Goal: Task Accomplishment & Management: Use online tool/utility

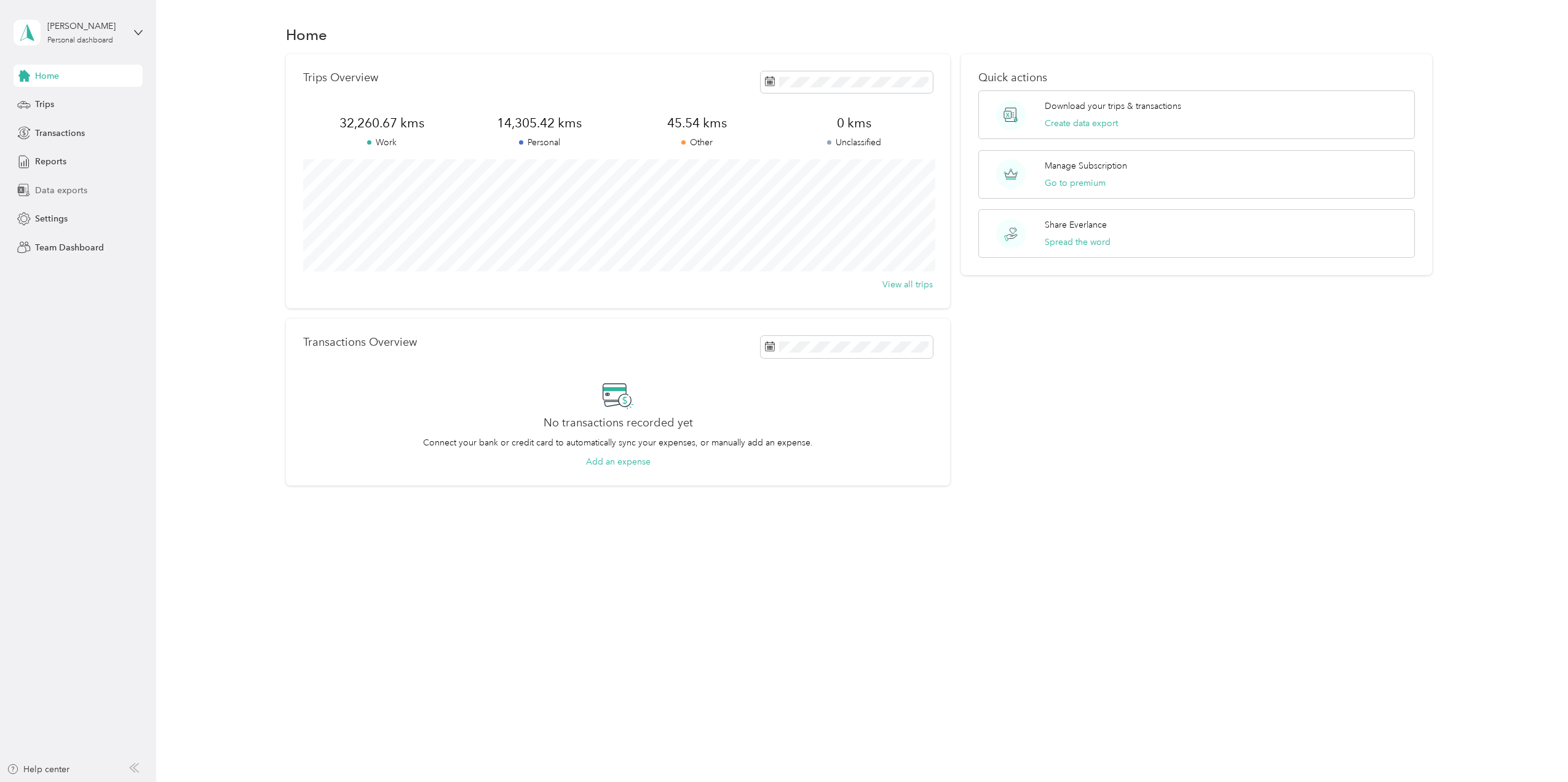
click at [55, 190] on span "Data exports" at bounding box center [61, 190] width 52 height 13
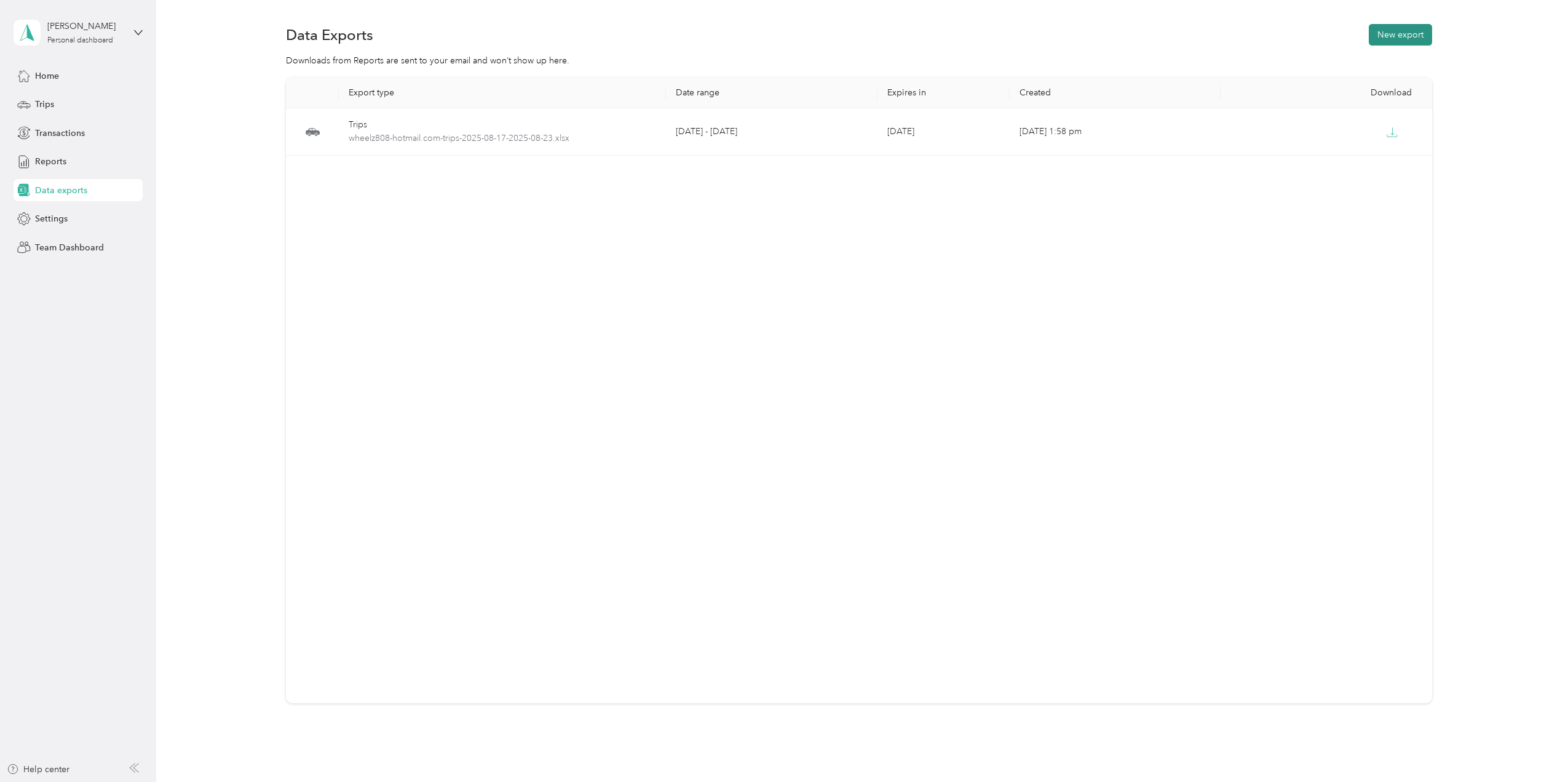
click at [1386, 32] on button "New export" at bounding box center [1400, 34] width 63 height 22
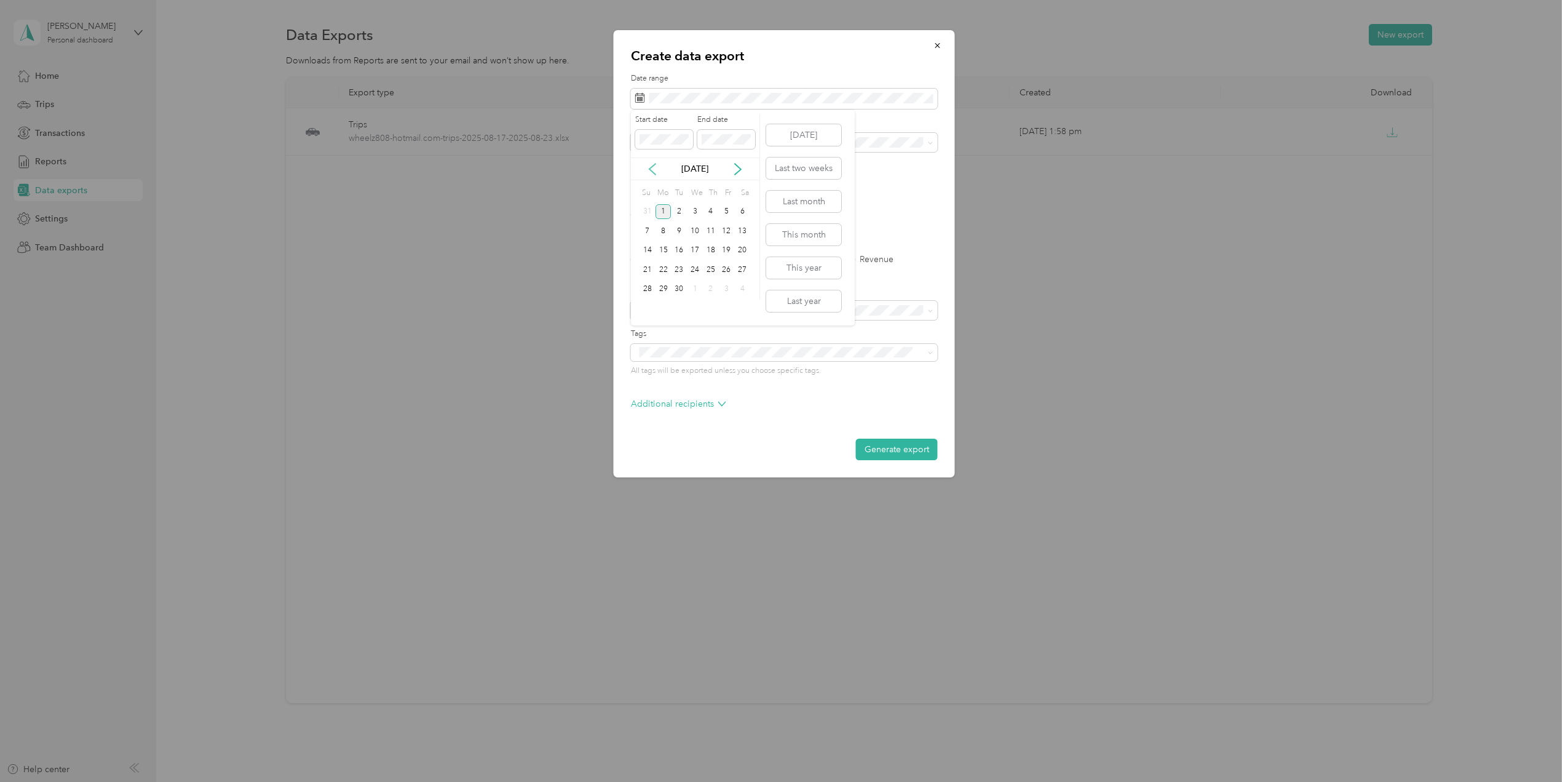
click at [649, 169] on icon at bounding box center [652, 169] width 6 height 11
click at [642, 287] on div "24" at bounding box center [647, 289] width 16 height 15
click at [746, 290] on div "30" at bounding box center [742, 289] width 16 height 15
click at [930, 141] on icon at bounding box center [931, 143] width 5 height 5
click at [659, 224] on span "Mate Precision Tooling" at bounding box center [684, 229] width 88 height 11
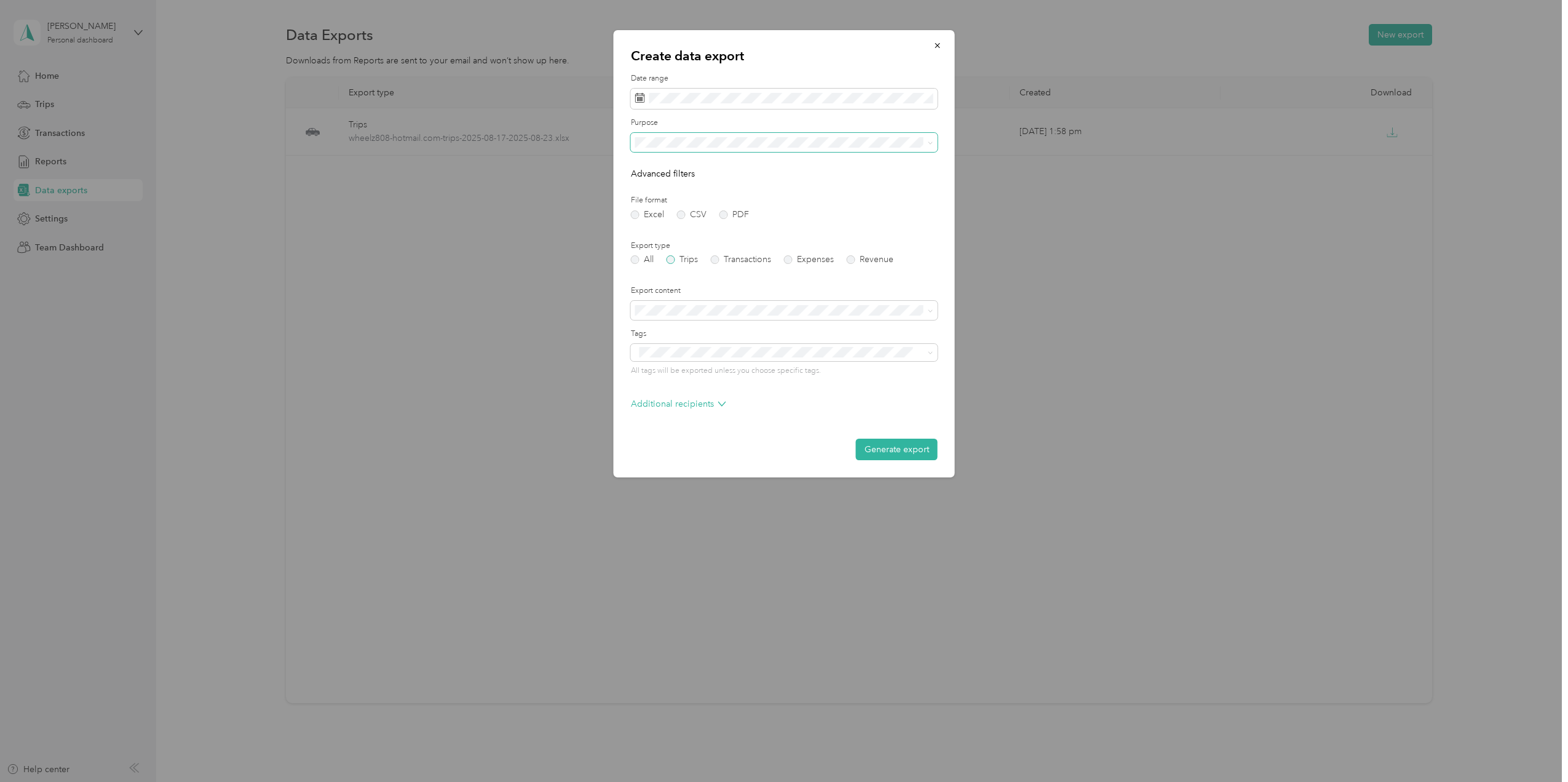
click at [676, 262] on label "Trips" at bounding box center [682, 259] width 32 height 9
click at [900, 453] on button "Generate export" at bounding box center [897, 449] width 82 height 22
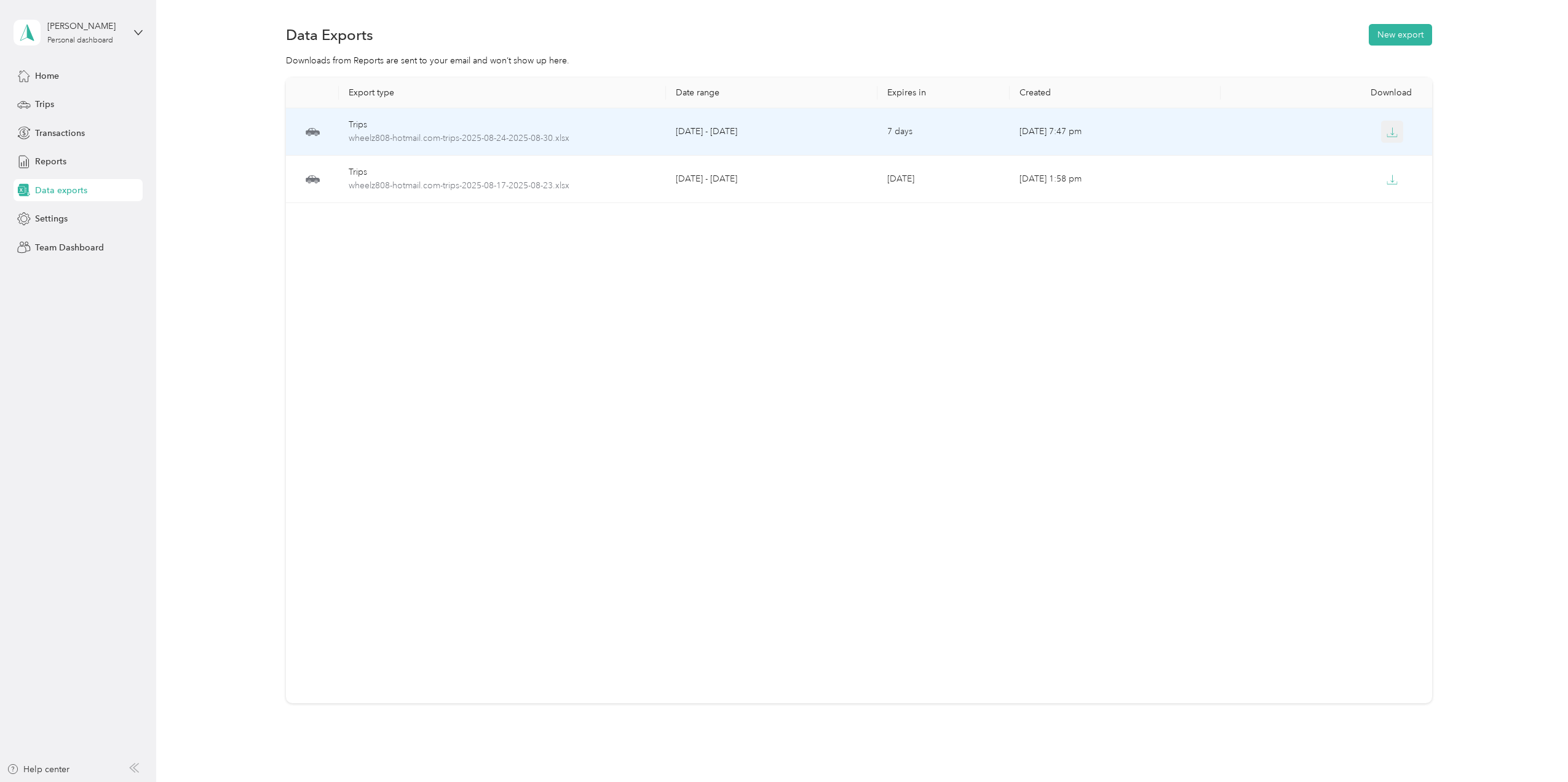
click at [1392, 126] on icon "button" at bounding box center [1392, 132] width 11 height 11
